Goal: Check status: Check status

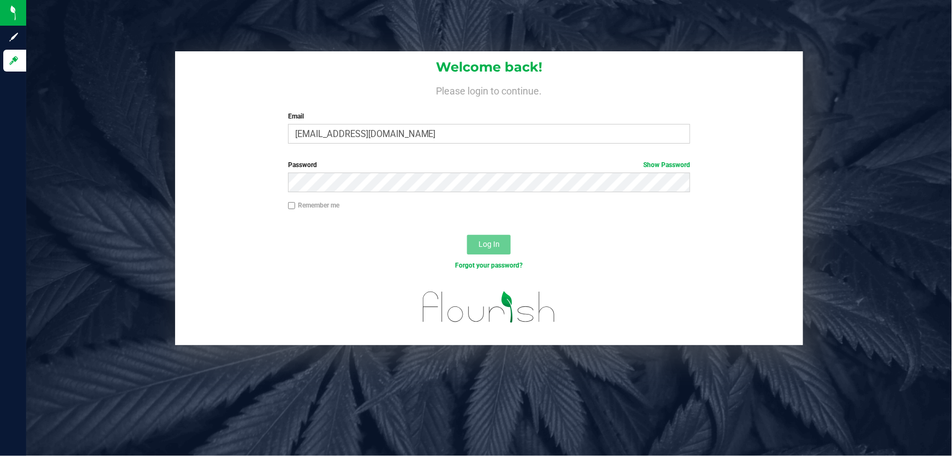
type input "[EMAIL_ADDRESS][DOMAIN_NAME]"
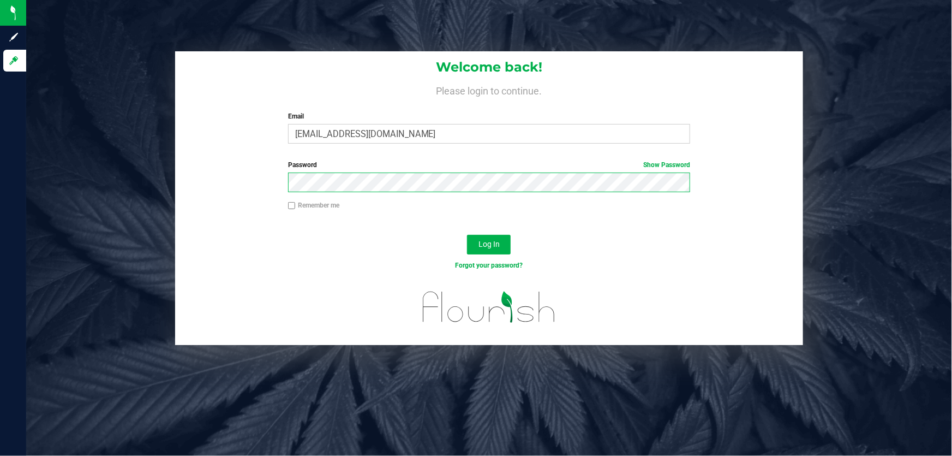
click at [467, 235] on button "Log In" at bounding box center [489, 245] width 44 height 20
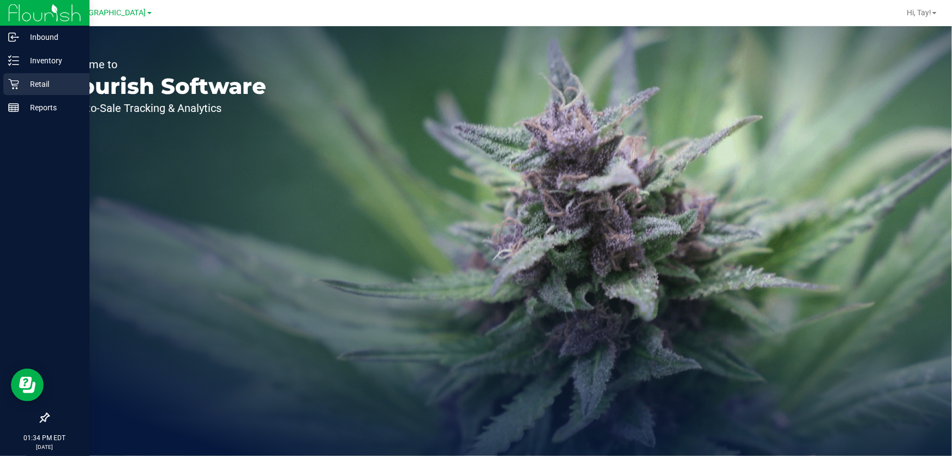
click at [38, 88] on p "Retail" at bounding box center [51, 84] width 65 height 13
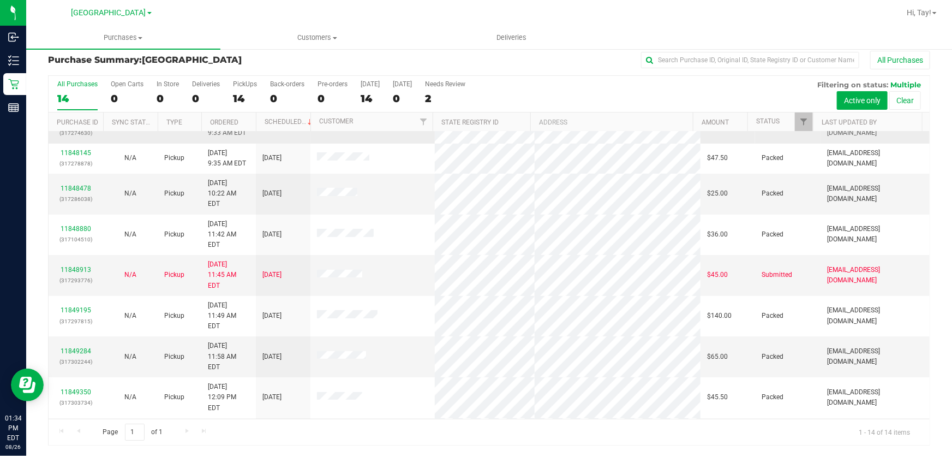
scroll to position [135, 0]
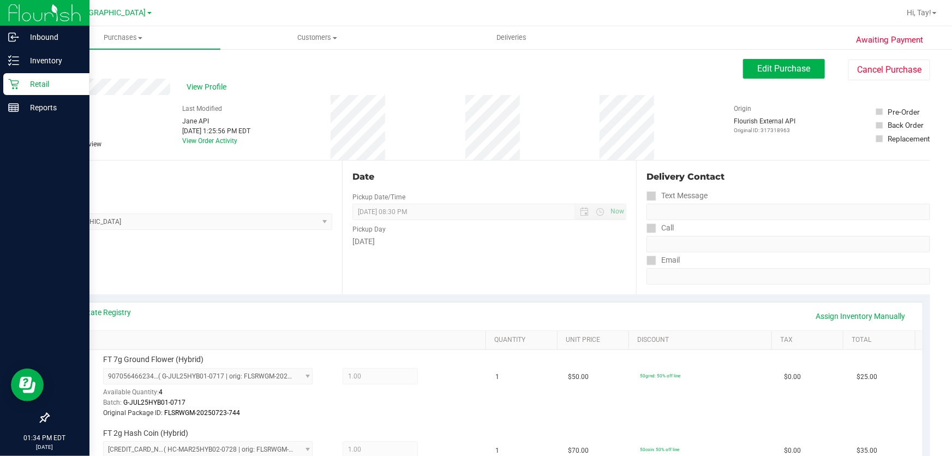
click at [18, 86] on icon at bounding box center [13, 84] width 11 height 11
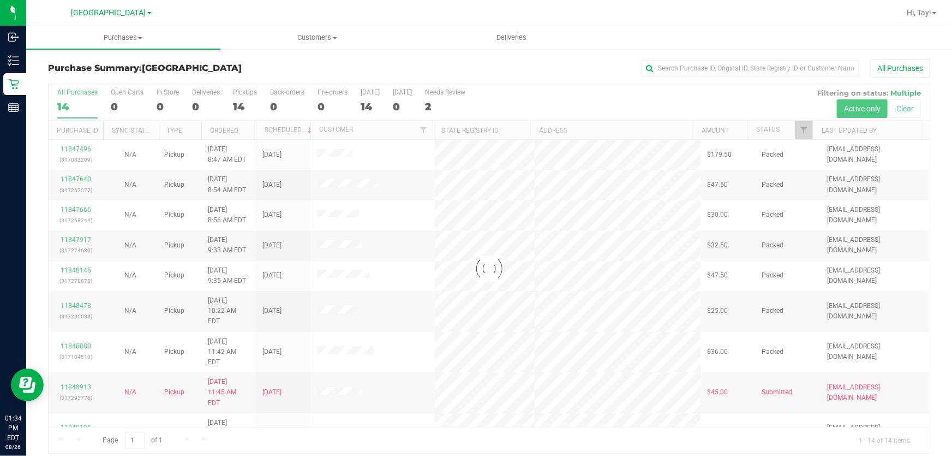
click at [793, 126] on div at bounding box center [489, 268] width 881 height 369
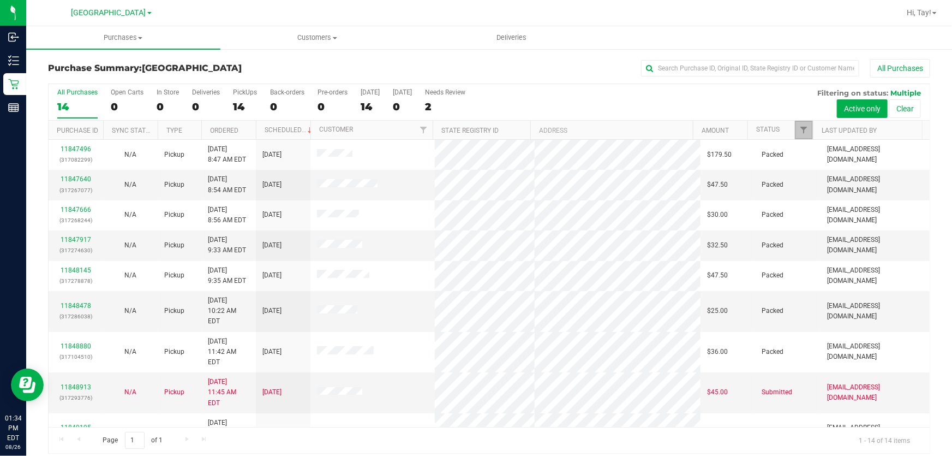
click at [795, 130] on link "Filter" at bounding box center [804, 130] width 18 height 19
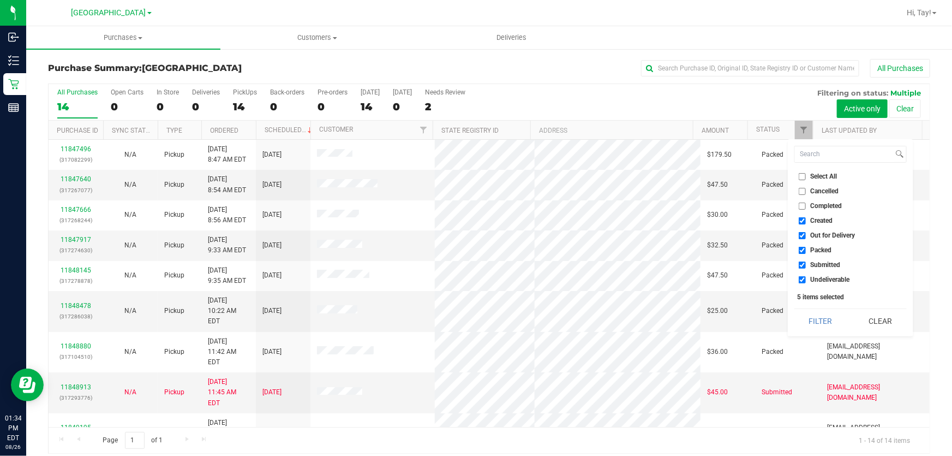
click at [816, 218] on span "Created" at bounding box center [822, 220] width 22 height 7
click at [806, 218] on input "Created" at bounding box center [802, 220] width 7 height 7
checkbox input "false"
click at [820, 236] on span "Out for Delivery" at bounding box center [833, 235] width 45 height 7
click at [806, 236] on input "Out for Delivery" at bounding box center [802, 235] width 7 height 7
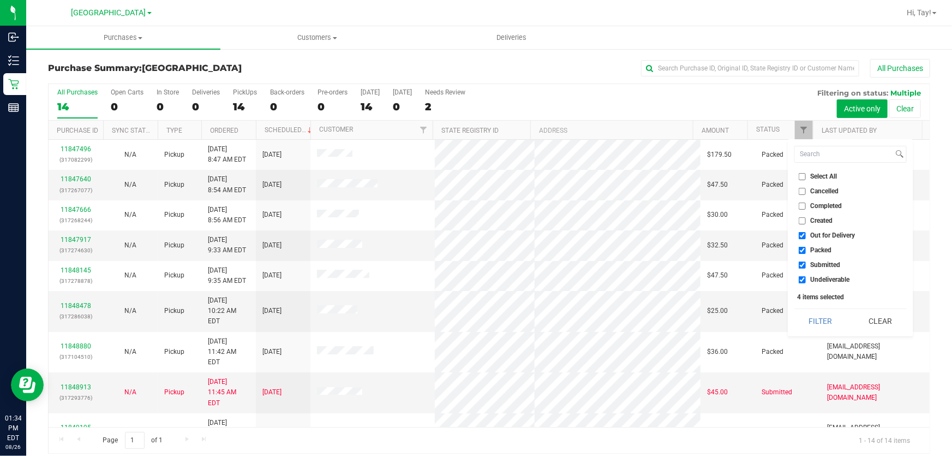
checkbox input "false"
click at [818, 249] on span "Packed" at bounding box center [821, 250] width 21 height 7
click at [806, 249] on input "Packed" at bounding box center [802, 250] width 7 height 7
checkbox input "false"
click at [824, 278] on span "Undeliverable" at bounding box center [830, 279] width 39 height 7
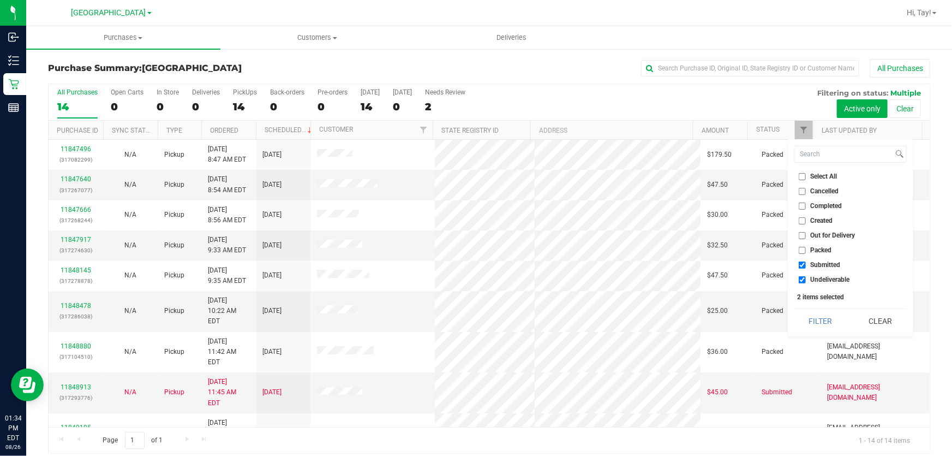
click at [806, 278] on input "Undeliverable" at bounding box center [802, 279] width 7 height 7
checkbox input "false"
click at [818, 321] on button "Filter" at bounding box center [821, 321] width 52 height 24
